Goal: Task Accomplishment & Management: Use online tool/utility

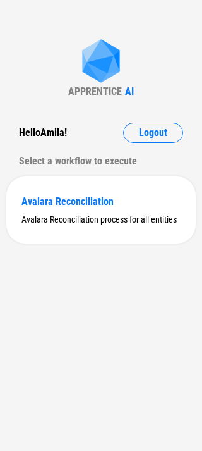
click at [165, 144] on div "Hello [PERSON_NAME] ! Logout Select a workflow to execute" at bounding box center [101, 147] width 190 height 49
click at [161, 128] on span "Logout" at bounding box center [153, 133] width 28 height 10
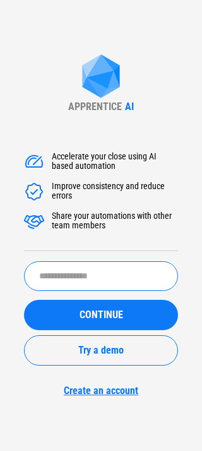
click at [74, 281] on input "text" at bounding box center [101, 276] width 154 height 30
type input "*****"
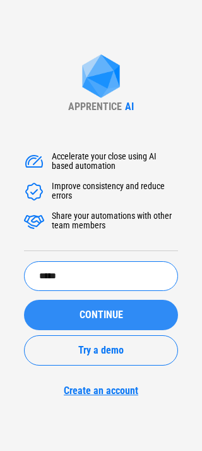
click at [74, 317] on div "CONTINUE" at bounding box center [101, 315] width 124 height 10
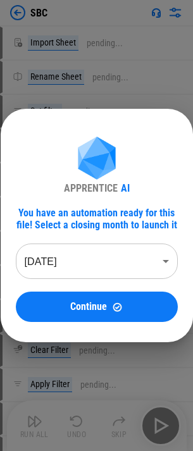
click at [67, 273] on body "SBC Import Sheet pending... Rename Sheet pending... Set filter pending... Add S…" at bounding box center [96, 225] width 193 height 451
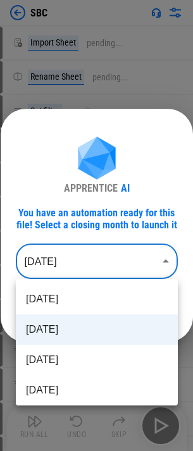
click at [66, 230] on div at bounding box center [96, 225] width 193 height 451
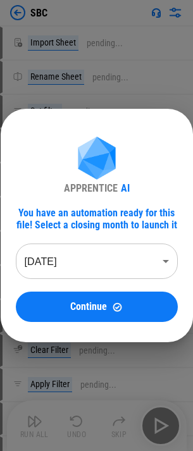
click at [76, 312] on span "Continue" at bounding box center [88, 307] width 37 height 10
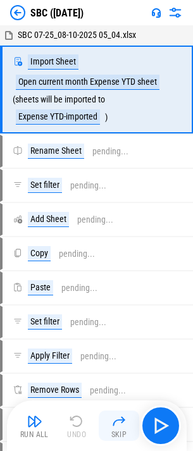
click at [132, 419] on button "Skip" at bounding box center [119, 425] width 40 height 30
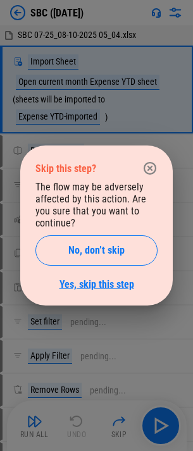
click at [120, 288] on link "Yes, skip this step" at bounding box center [96, 284] width 75 height 12
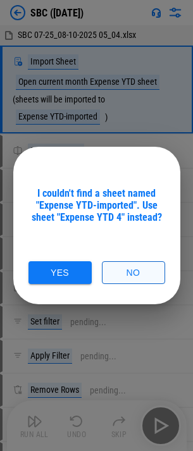
click at [127, 267] on button "No" at bounding box center [133, 272] width 63 height 23
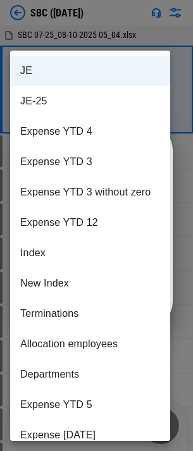
click at [87, 230] on body "SBC ([DATE]) SBC 07-25_08-10-2025 05_04.xlsx Import Sheet Open current month Ex…" at bounding box center [96, 225] width 193 height 451
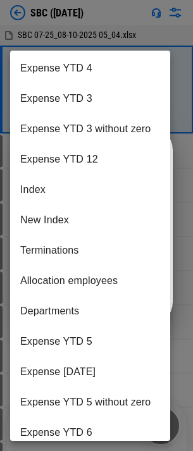
click at [94, 366] on li "Expense [DATE]" at bounding box center [90, 372] width 160 height 30
type input "**********"
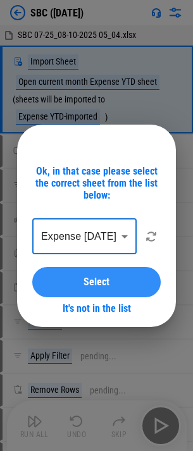
click at [99, 285] on span "Select" at bounding box center [96, 282] width 26 height 10
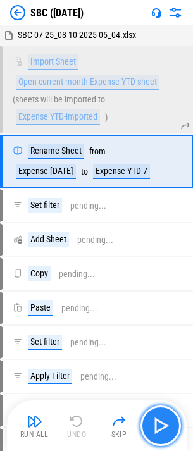
click at [149, 413] on button "button" at bounding box center [160, 425] width 40 height 40
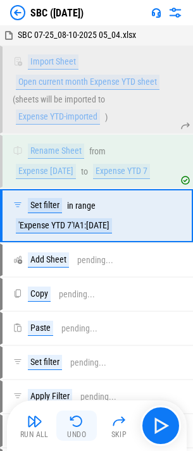
click at [81, 420] on img "button" at bounding box center [76, 421] width 15 height 15
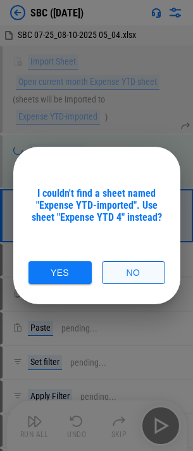
click at [120, 283] on button "No" at bounding box center [133, 272] width 63 height 23
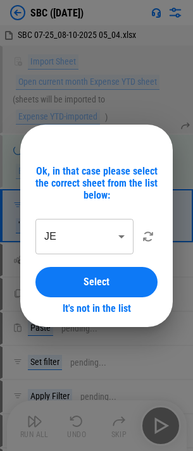
click at [96, 256] on div "Ok, in that case please select the correct sheet from the list below: JE ** ​ S…" at bounding box center [96, 239] width 122 height 149
click at [97, 234] on body "SBC ([DATE]) SBC 07-25_08-10-2025 05_04.xlsx Import Sheet Open current month Ex…" at bounding box center [96, 225] width 193 height 451
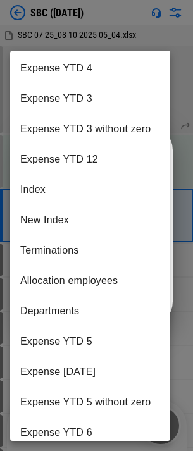
click at [83, 365] on li "Expense [DATE]" at bounding box center [90, 372] width 160 height 30
type input "**********"
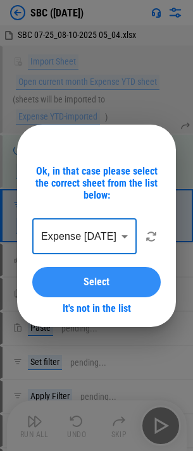
click at [115, 290] on button "Select" at bounding box center [96, 282] width 128 height 30
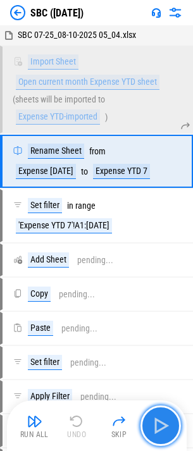
click at [166, 423] on img "button" at bounding box center [161, 425] width 20 height 20
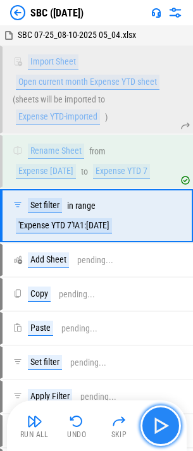
click at [169, 426] on img "button" at bounding box center [161, 425] width 20 height 20
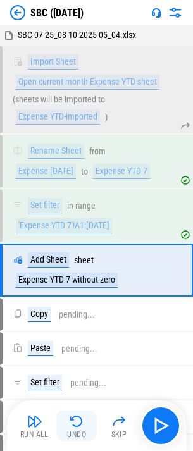
click at [75, 424] on img "button" at bounding box center [76, 421] width 15 height 15
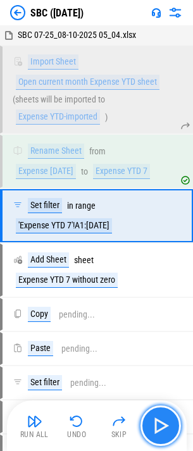
click at [155, 434] on img "button" at bounding box center [161, 425] width 20 height 20
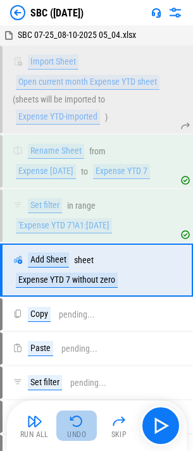
click at [75, 426] on img "button" at bounding box center [76, 421] width 15 height 15
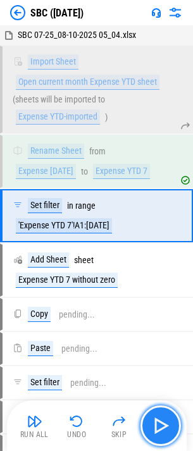
click at [164, 428] on img "button" at bounding box center [161, 425] width 20 height 20
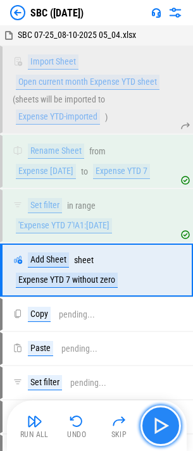
click at [164, 428] on img "button" at bounding box center [161, 425] width 20 height 20
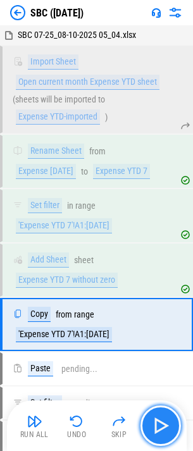
click at [164, 428] on img "button" at bounding box center [161, 425] width 20 height 20
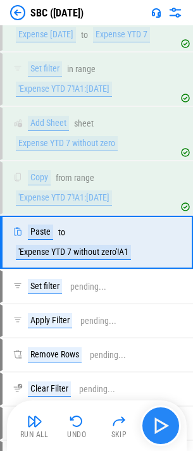
scroll to position [154, 0]
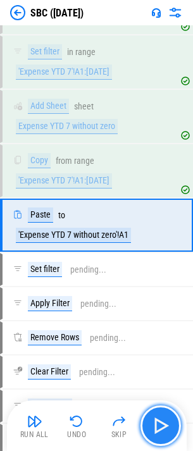
click at [164, 428] on img "button" at bounding box center [161, 425] width 20 height 20
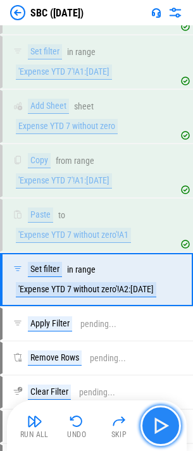
click at [164, 428] on img "button" at bounding box center [161, 425] width 20 height 20
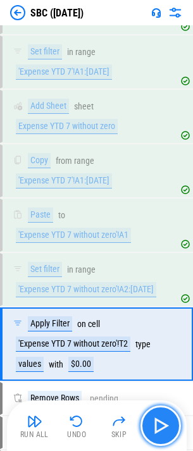
click at [163, 427] on img "button" at bounding box center [161, 425] width 20 height 20
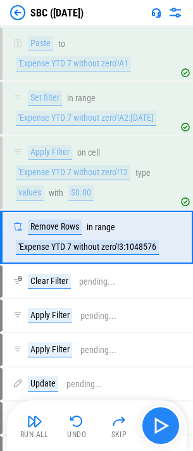
scroll to position [337, 0]
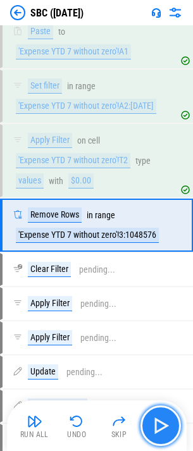
click at [173, 420] on button "button" at bounding box center [160, 425] width 40 height 40
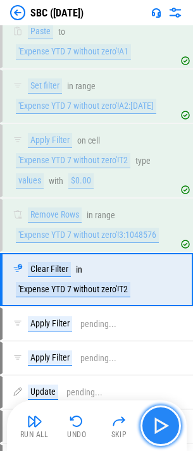
click at [166, 419] on img "button" at bounding box center [161, 425] width 20 height 20
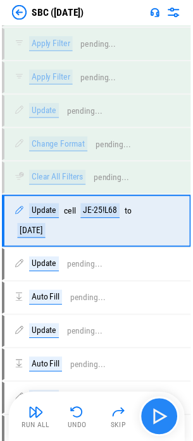
scroll to position [617, 0]
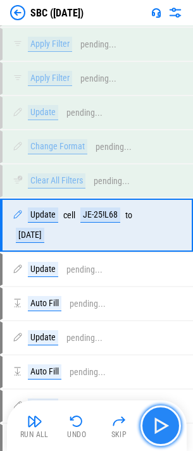
click at [157, 417] on img "button" at bounding box center [161, 425] width 20 height 20
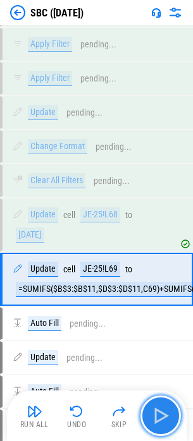
click at [157, 417] on img "button" at bounding box center [161, 416] width 20 height 20
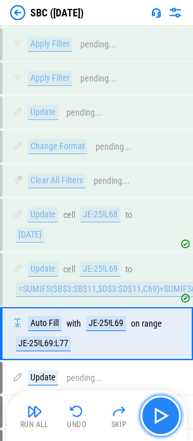
click at [160, 419] on img "button" at bounding box center [161, 416] width 20 height 20
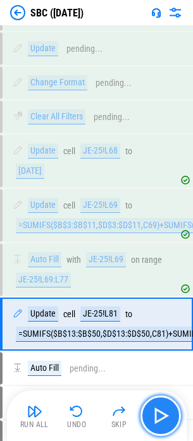
click at [160, 415] on img "button" at bounding box center [161, 416] width 20 height 20
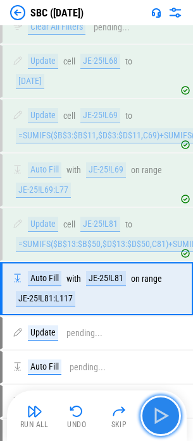
click at [159, 405] on button "button" at bounding box center [160, 416] width 40 height 40
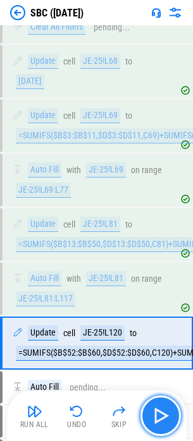
click at [159, 405] on button "button" at bounding box center [160, 416] width 40 height 40
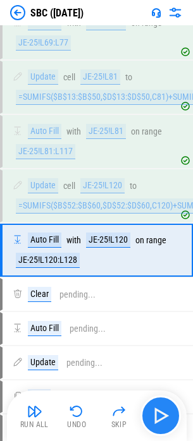
scroll to position [947, 0]
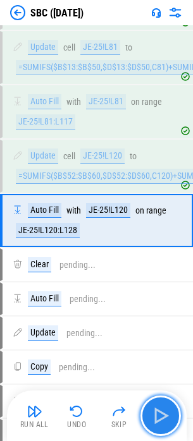
click at [159, 405] on button "button" at bounding box center [160, 416] width 40 height 40
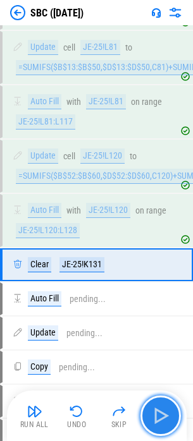
click at [159, 405] on button "button" at bounding box center [160, 416] width 40 height 40
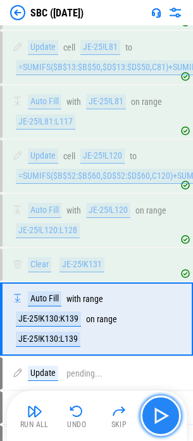
click at [159, 405] on button "button" at bounding box center [160, 416] width 40 height 40
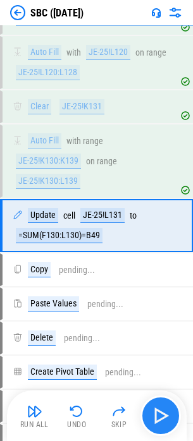
scroll to position [1110, 0]
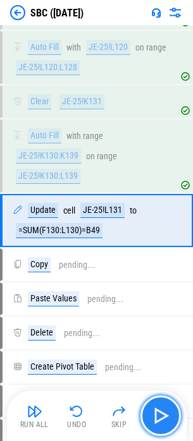
click at [159, 405] on button "button" at bounding box center [160, 416] width 40 height 40
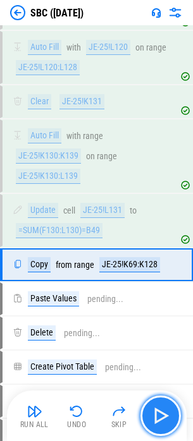
click at [159, 405] on button "button" at bounding box center [160, 416] width 40 height 40
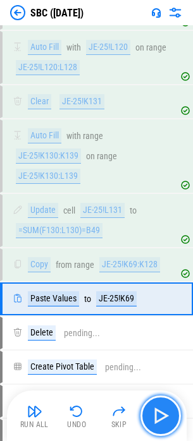
click at [159, 405] on button "button" at bounding box center [160, 416] width 40 height 40
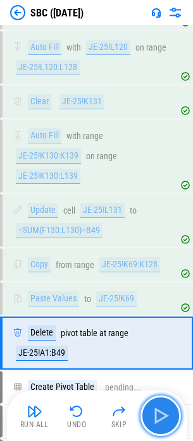
click at [157, 420] on img "button" at bounding box center [161, 416] width 20 height 20
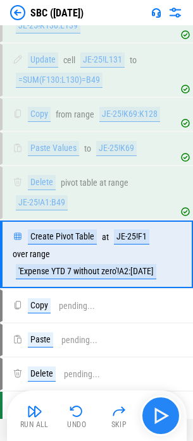
scroll to position [1295, 0]
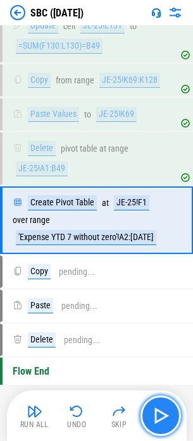
click at [157, 420] on img "button" at bounding box center [161, 416] width 20 height 20
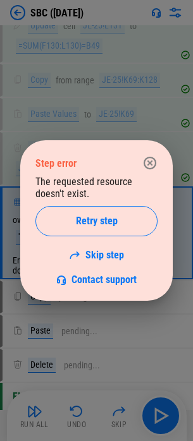
click at [151, 165] on icon "button" at bounding box center [149, 163] width 15 height 15
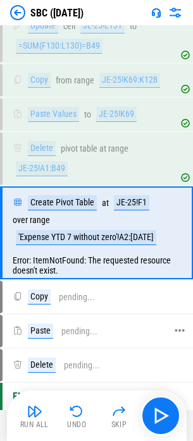
scroll to position [1329, 0]
